Goal: Task Accomplishment & Management: Manage account settings

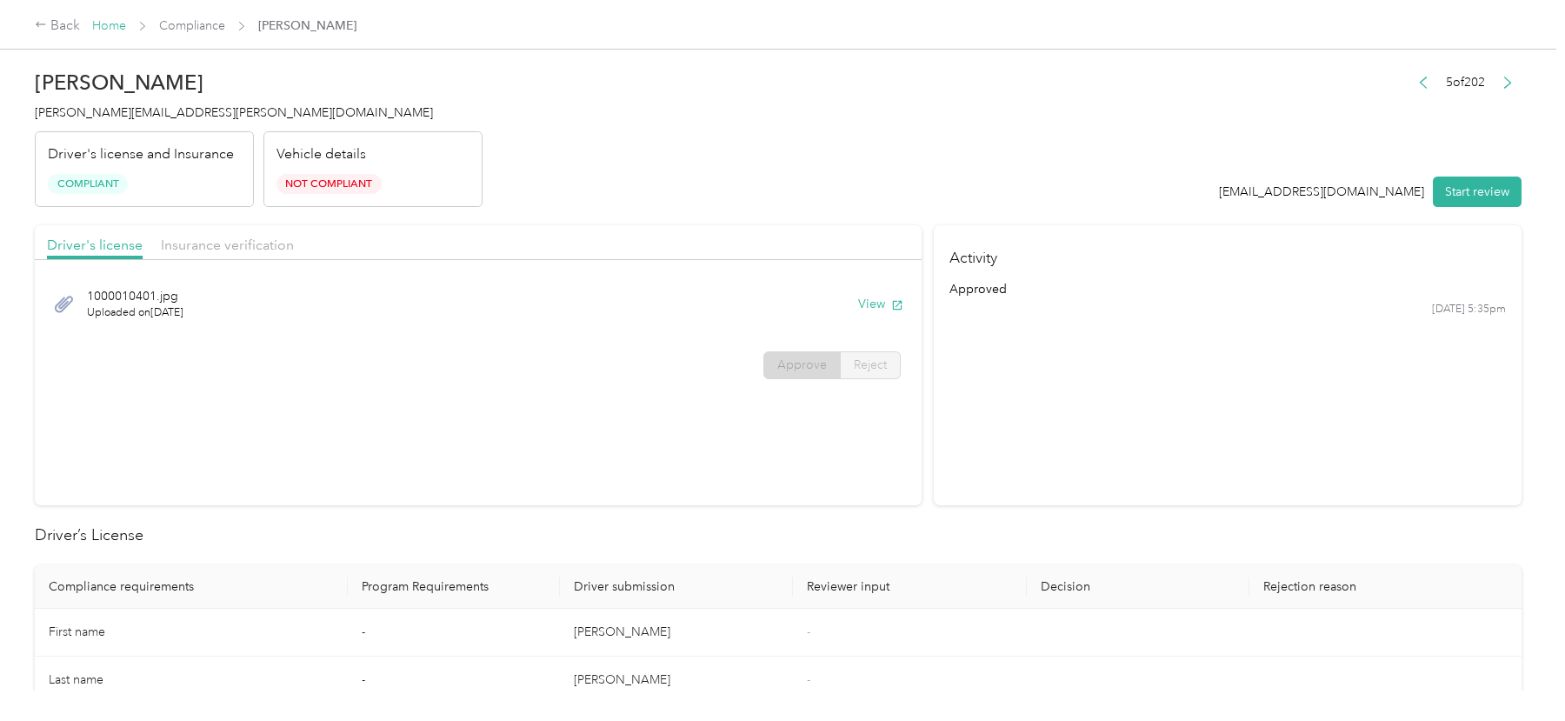
click at [109, 27] on link "Home" at bounding box center [109, 25] width 34 height 15
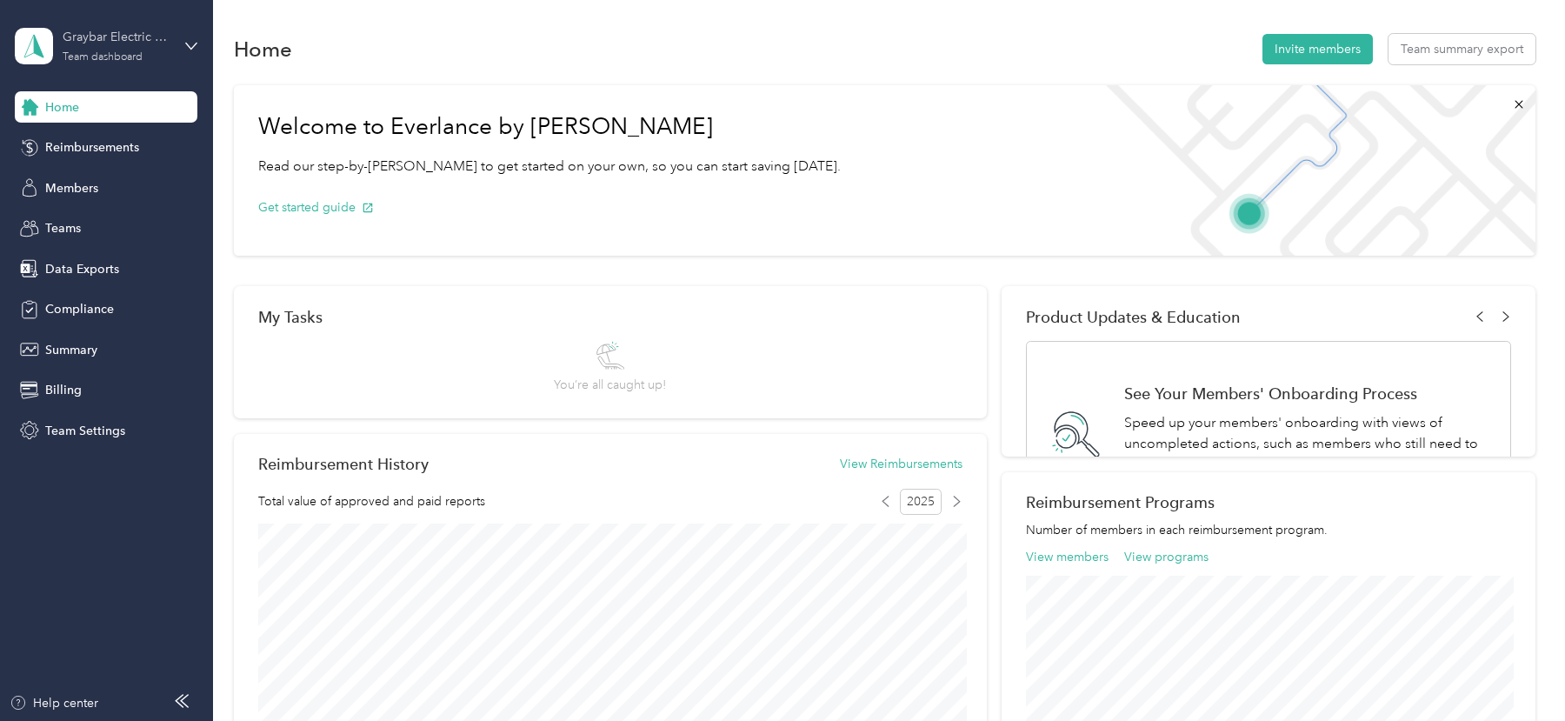
click at [113, 45] on div "Graybar Electric Company, Inc" at bounding box center [117, 37] width 109 height 18
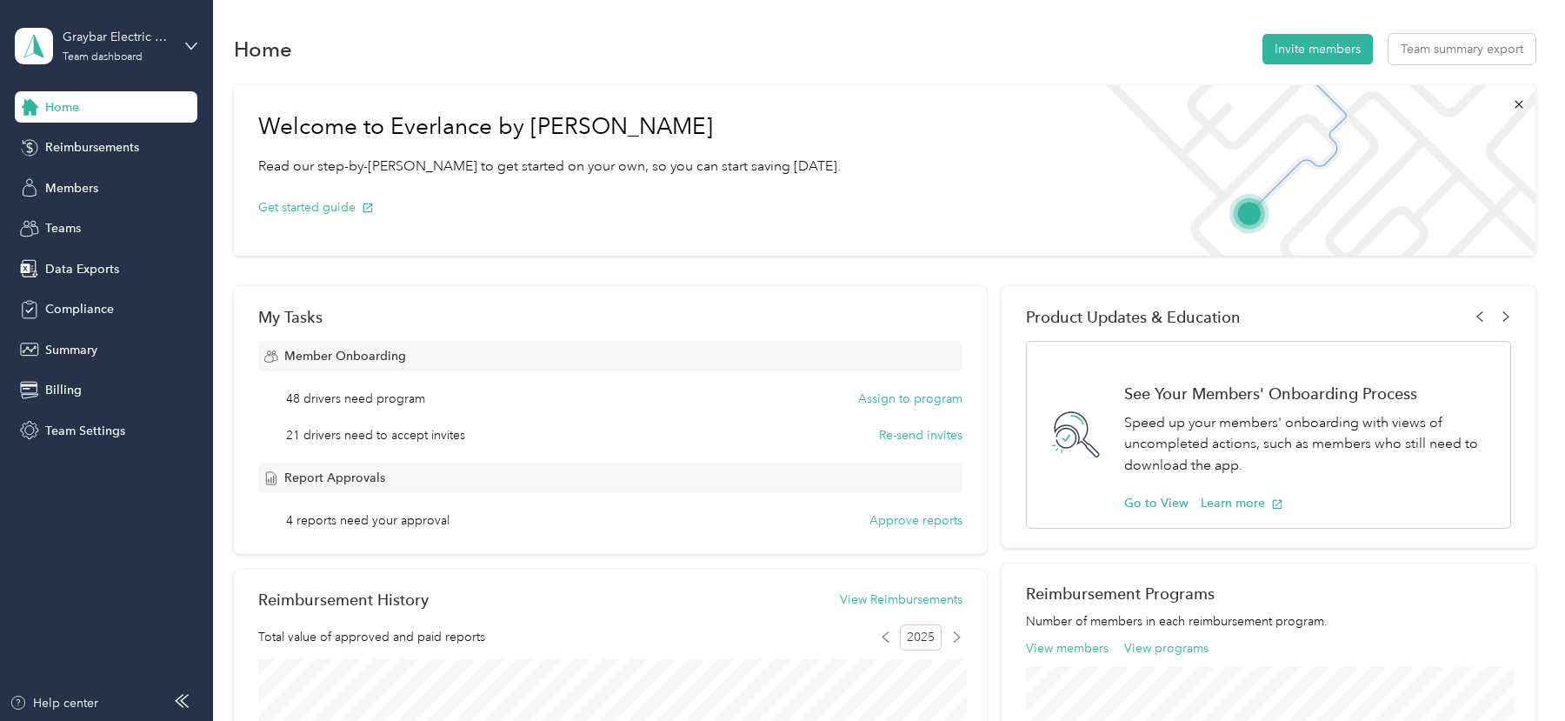
click at [520, 114] on h1 "Welcome to Everlance by [PERSON_NAME]" at bounding box center [549, 127] width 583 height 28
click at [141, 188] on div "Members" at bounding box center [106, 187] width 183 height 31
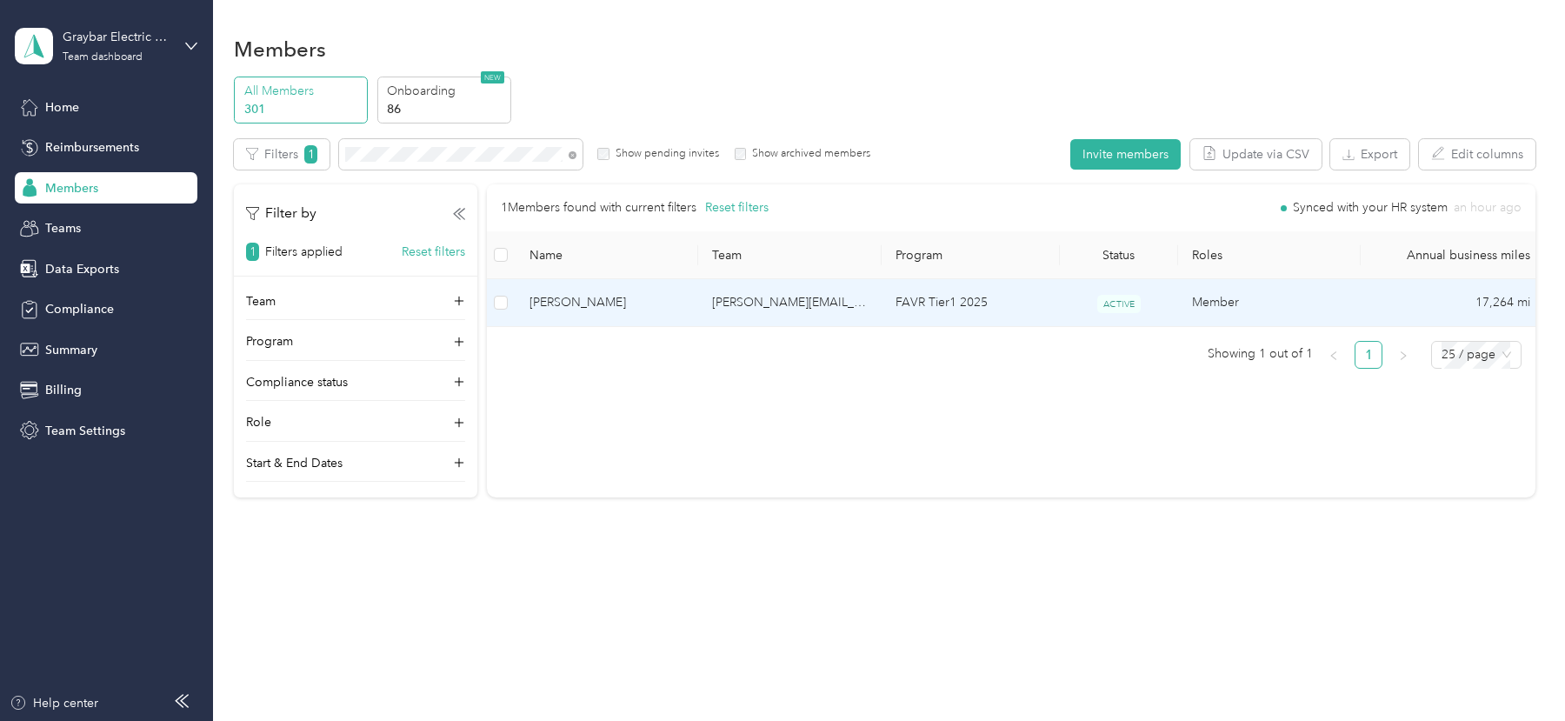
click at [783, 303] on td "[PERSON_NAME][EMAIL_ADDRESS][PERSON_NAME][DOMAIN_NAME]" at bounding box center [789, 303] width 183 height 48
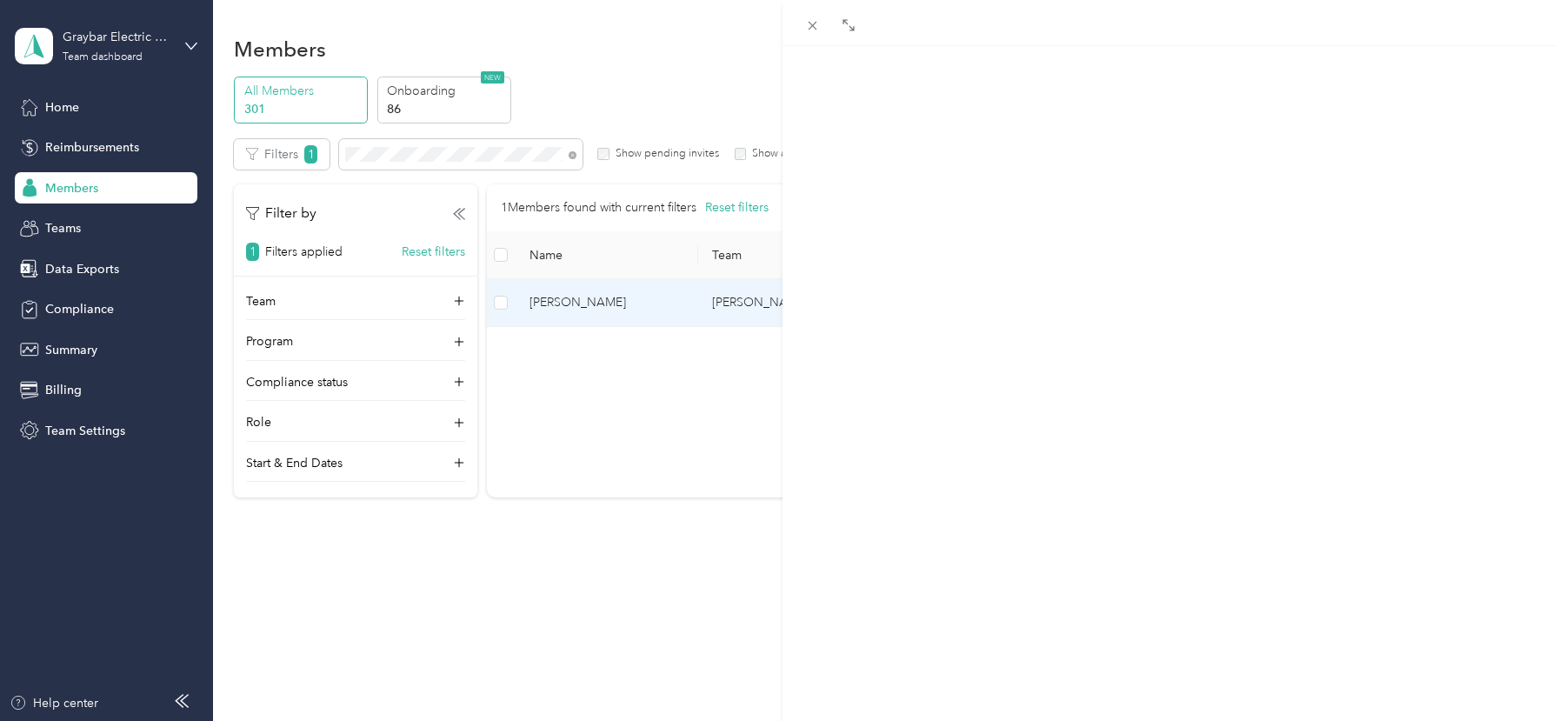
click at [975, 114] on div "Trips Expenses Reports Member info Program Commute Rates Work hours" at bounding box center [1174, 116] width 783 height 25
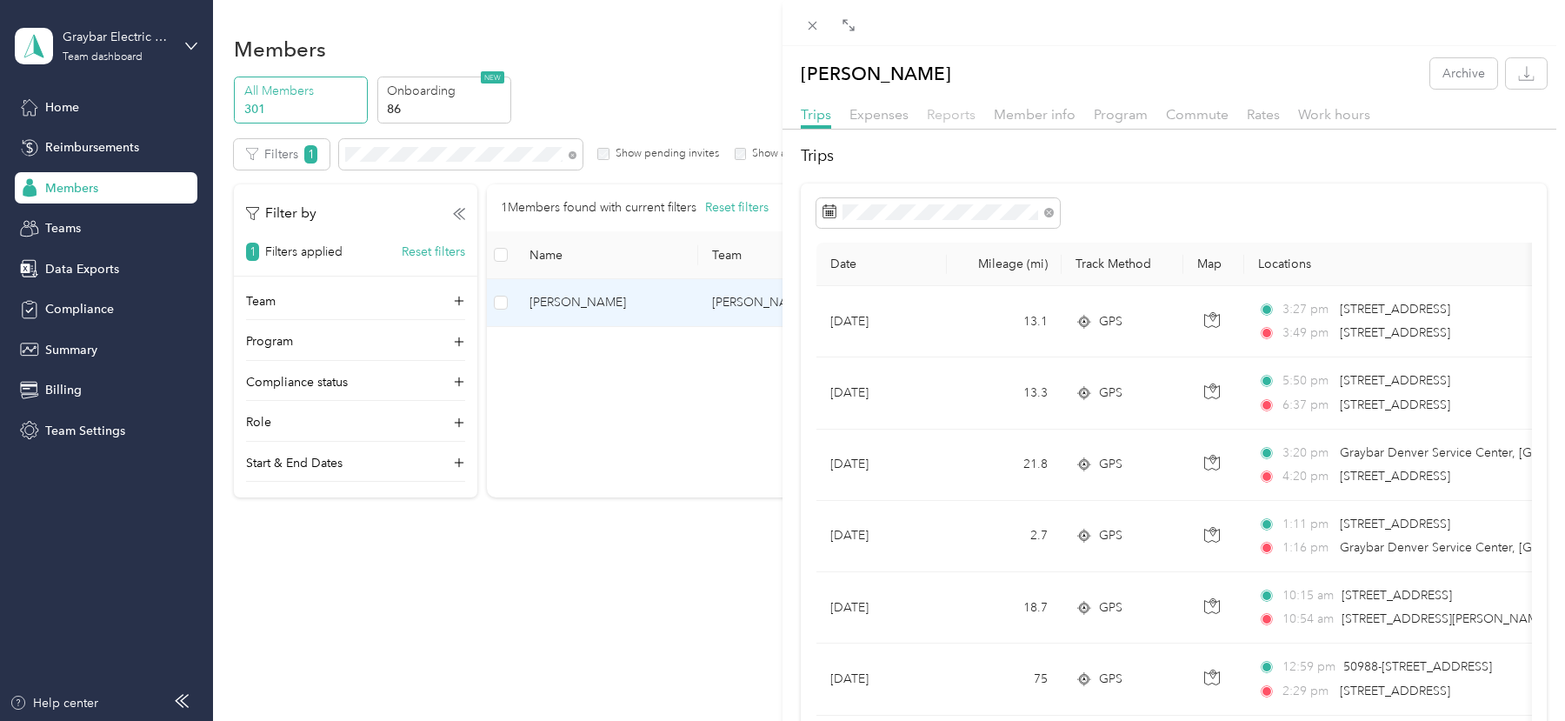
click at [957, 114] on span "Reports" at bounding box center [951, 114] width 49 height 17
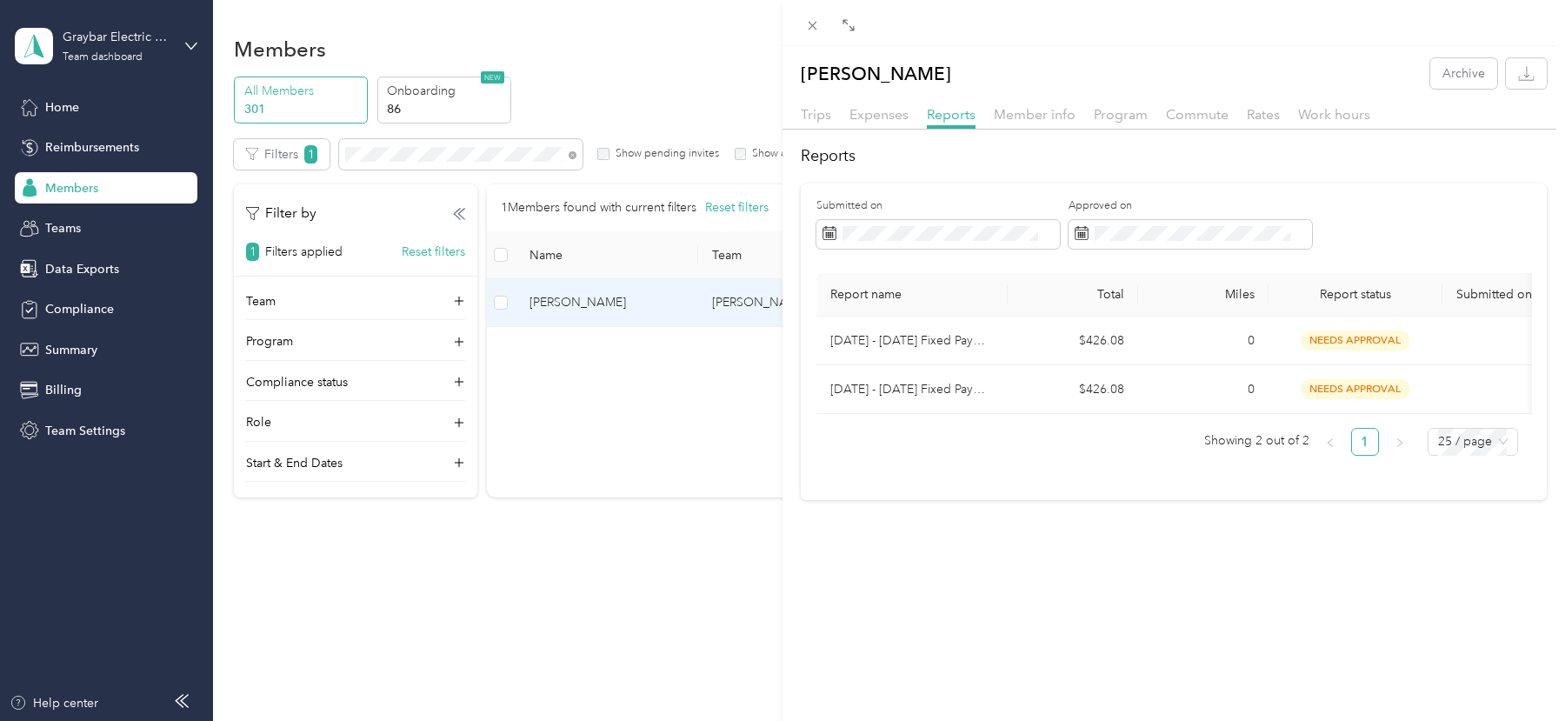
click at [565, 217] on div "[PERSON_NAME] Archive Trips Expenses Reports Member info Program Commute Rates …" at bounding box center [782, 360] width 1565 height 721
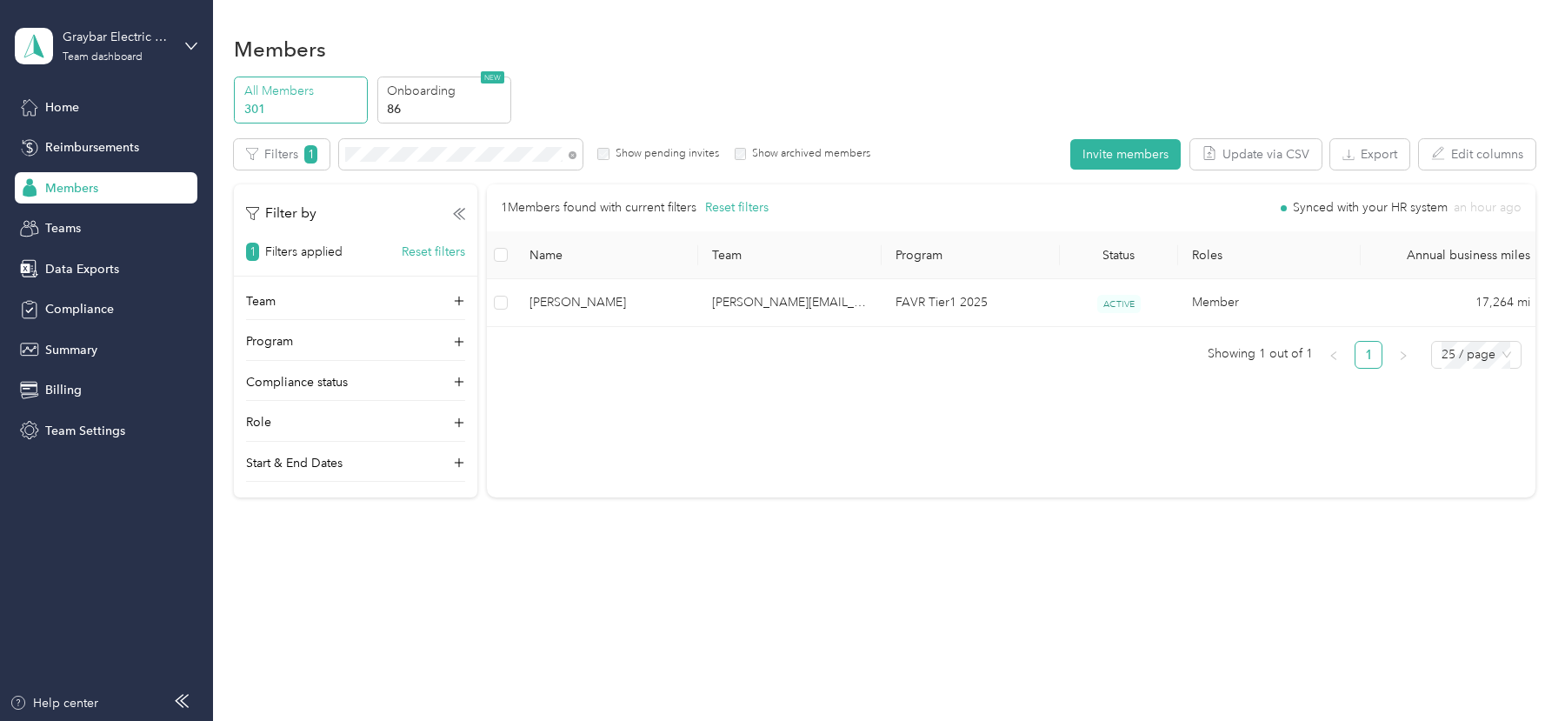
click at [464, 154] on div at bounding box center [782, 360] width 1565 height 721
click at [729, 320] on td "[PERSON_NAME][EMAIL_ADDRESS][PERSON_NAME][DOMAIN_NAME]" at bounding box center [789, 303] width 183 height 48
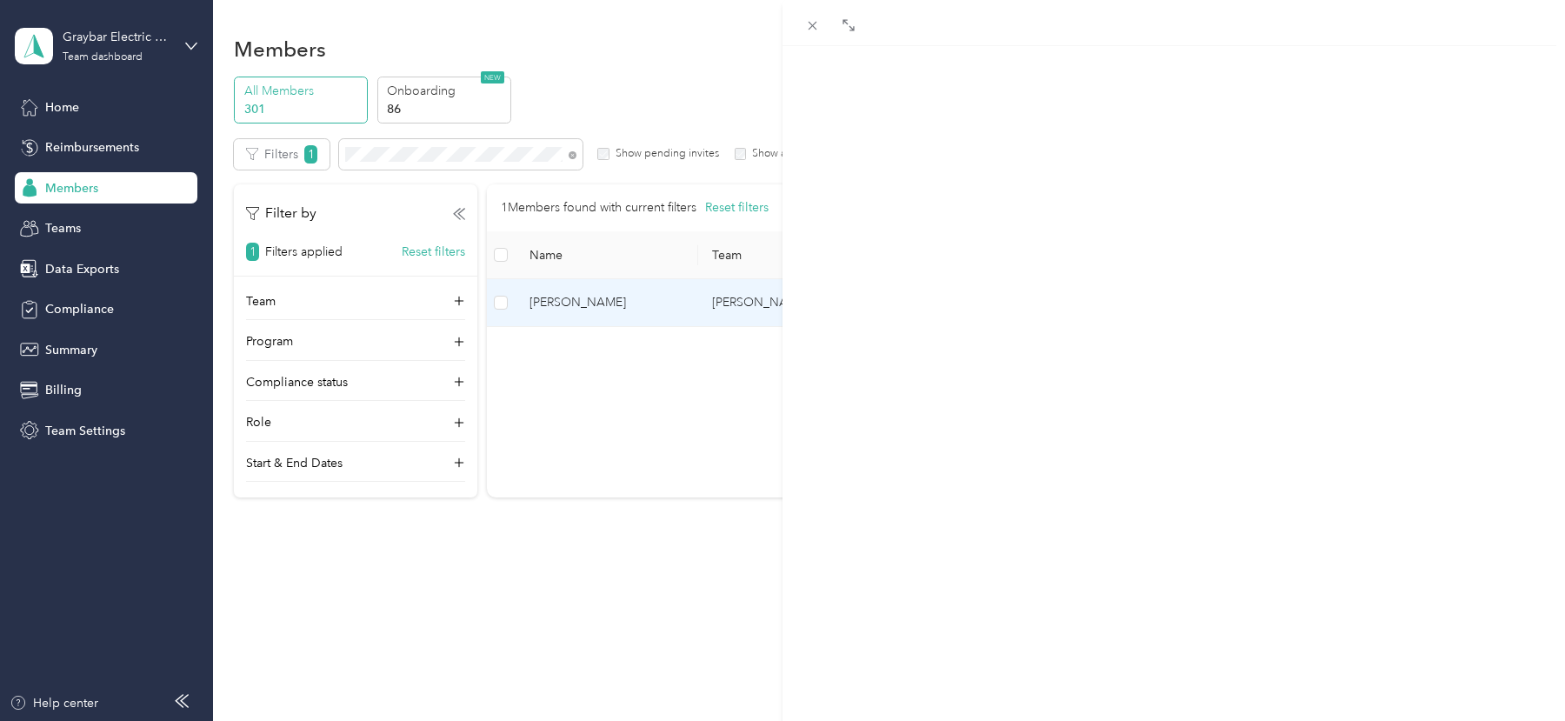
click at [953, 113] on span "Reports" at bounding box center [951, 114] width 49 height 17
